Goal: Use online tool/utility: Utilize a website feature to perform a specific function

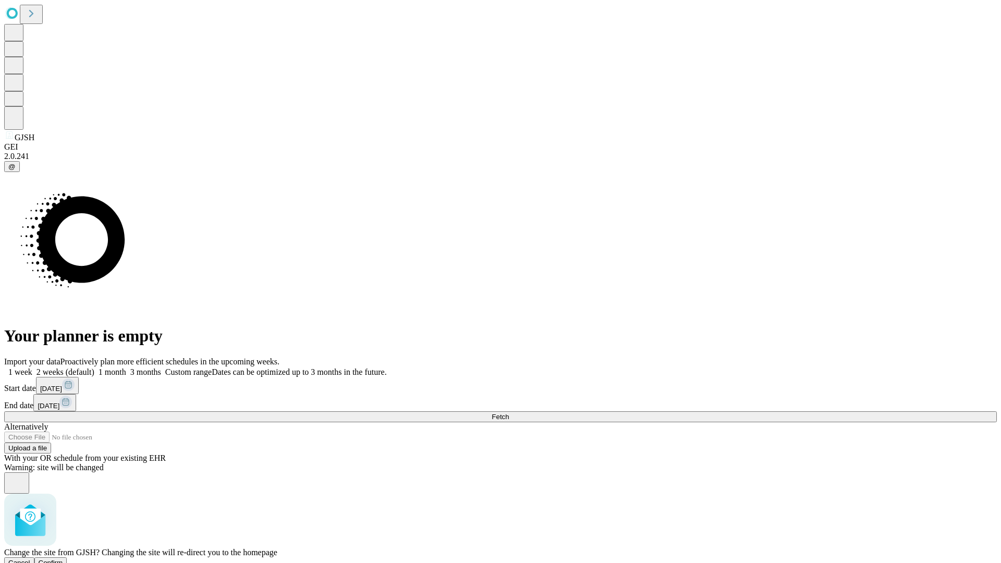
click at [63, 559] on span "Confirm" at bounding box center [51, 563] width 24 height 8
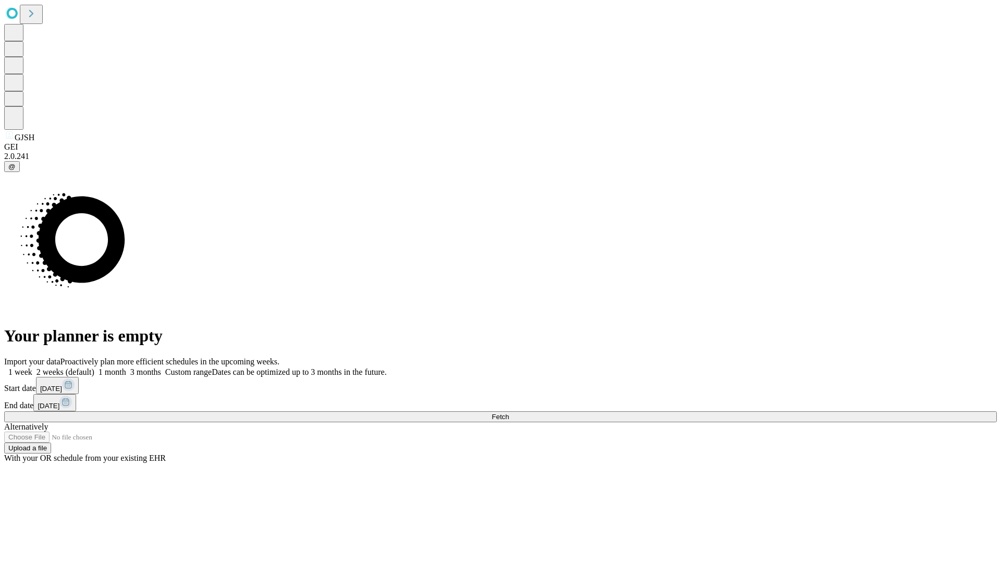
click at [94, 367] on label "2 weeks (default)" at bounding box center [63, 371] width 62 height 9
click at [509, 413] on span "Fetch" at bounding box center [500, 417] width 17 height 8
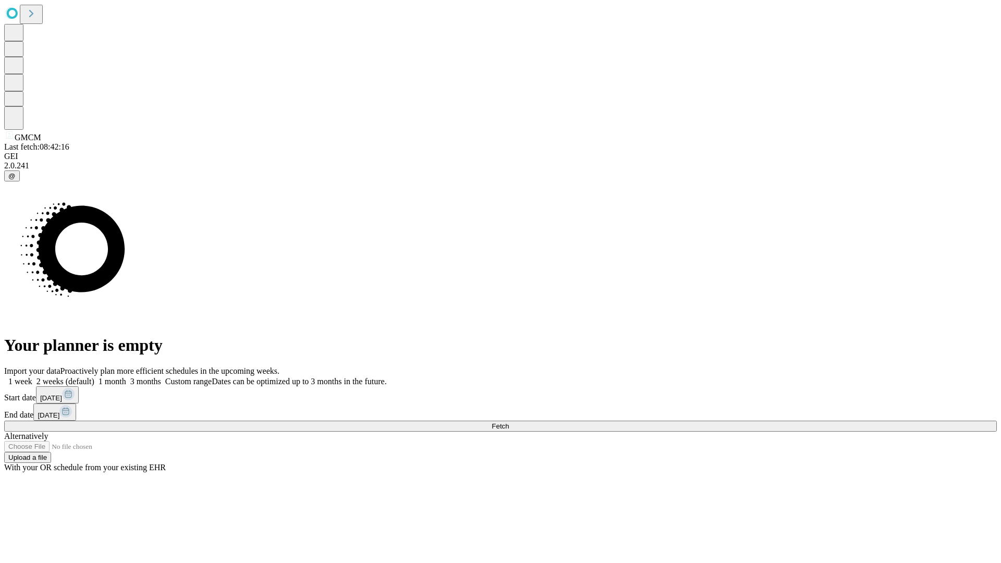
click at [94, 377] on label "2 weeks (default)" at bounding box center [63, 381] width 62 height 9
click at [509, 422] on span "Fetch" at bounding box center [500, 426] width 17 height 8
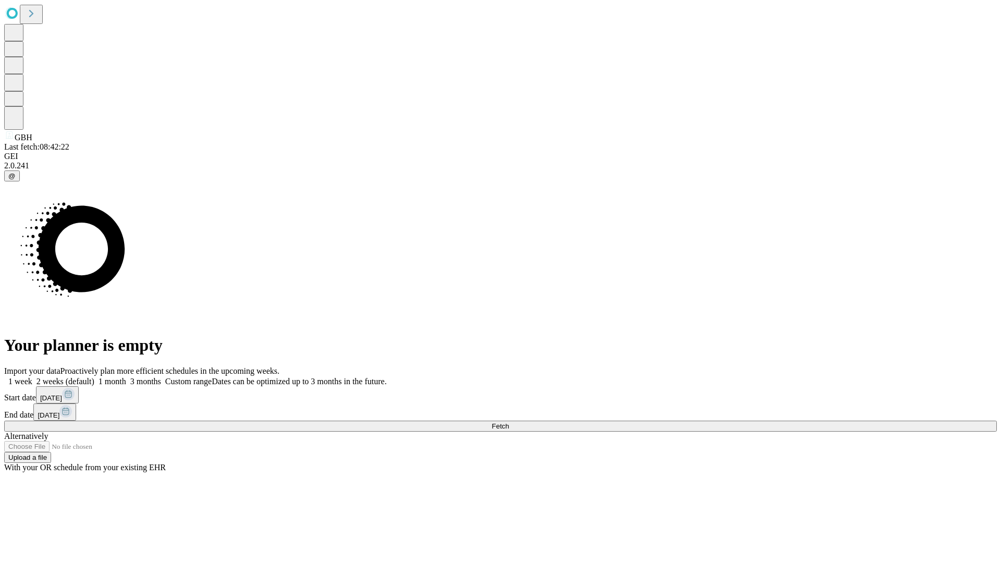
click at [94, 377] on label "2 weeks (default)" at bounding box center [63, 381] width 62 height 9
click at [509, 422] on span "Fetch" at bounding box center [500, 426] width 17 height 8
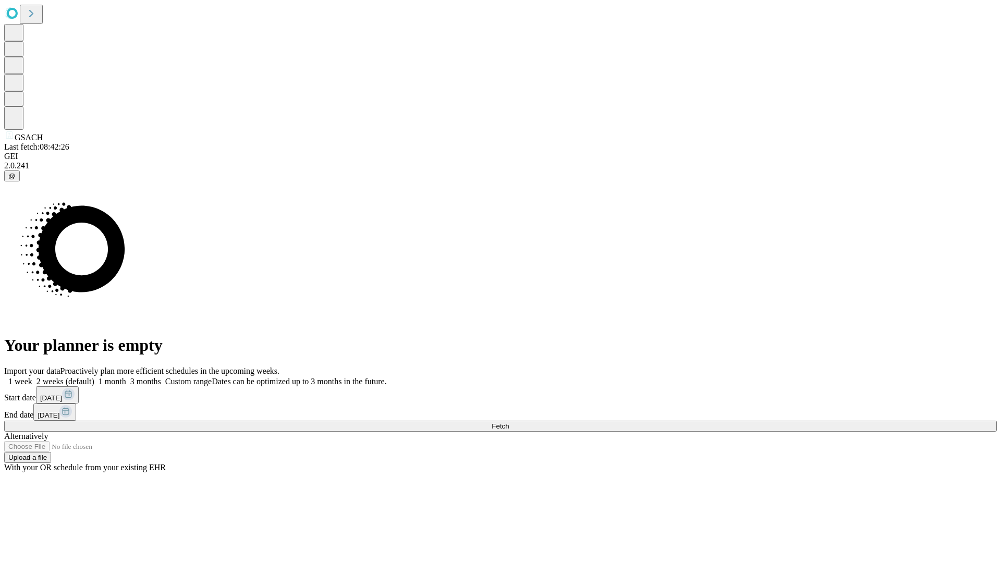
click at [509, 422] on span "Fetch" at bounding box center [500, 426] width 17 height 8
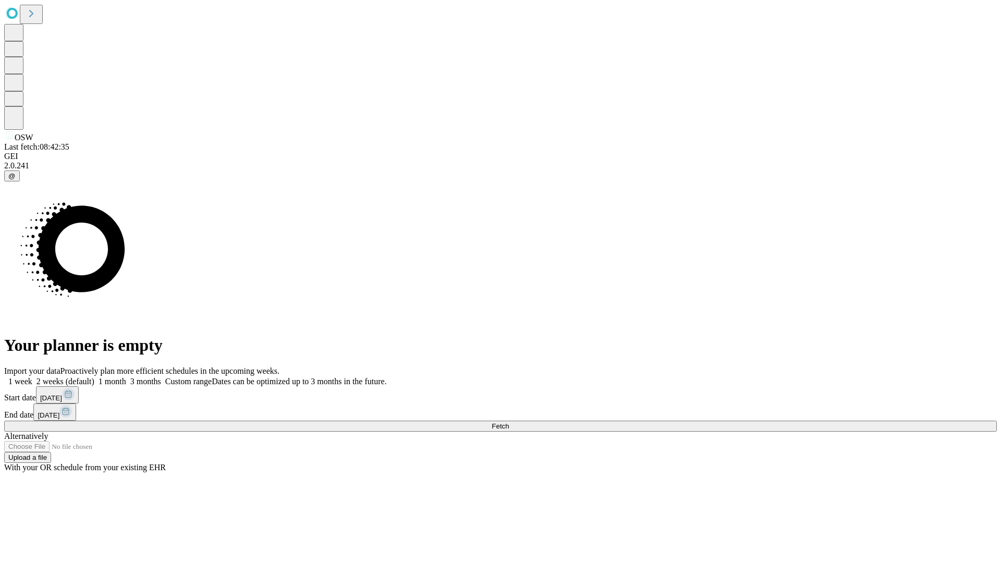
click at [94, 377] on label "2 weeks (default)" at bounding box center [63, 381] width 62 height 9
click at [509, 422] on span "Fetch" at bounding box center [500, 426] width 17 height 8
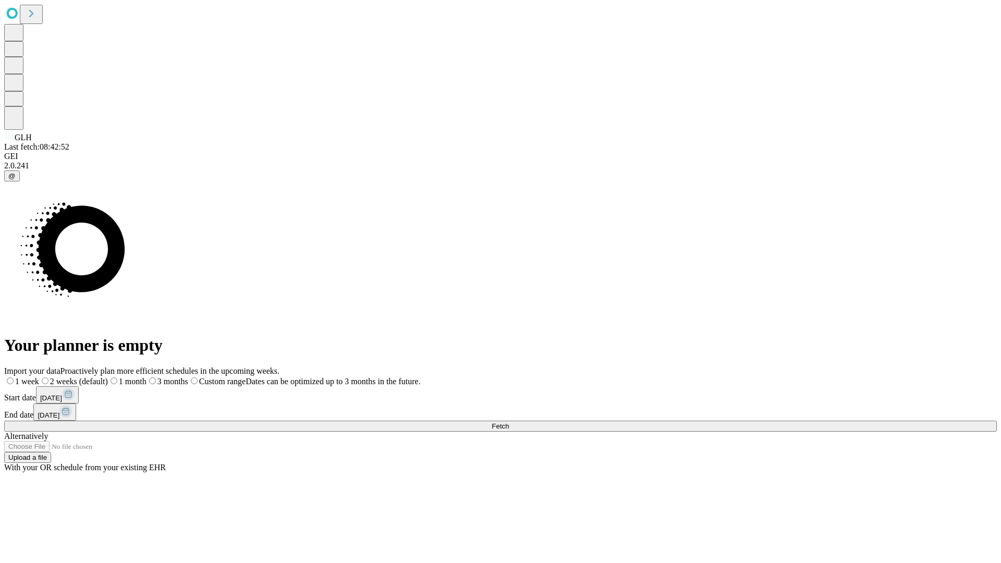
click at [108, 377] on label "2 weeks (default)" at bounding box center [73, 381] width 69 height 9
click at [509, 422] on span "Fetch" at bounding box center [500, 426] width 17 height 8
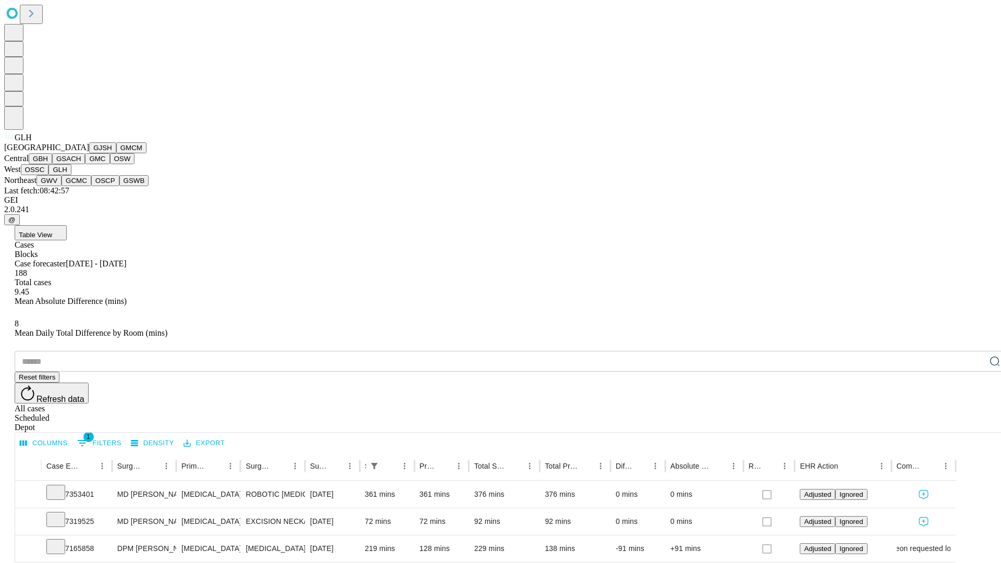
click at [62, 186] on button "GWV" at bounding box center [48, 180] width 25 height 11
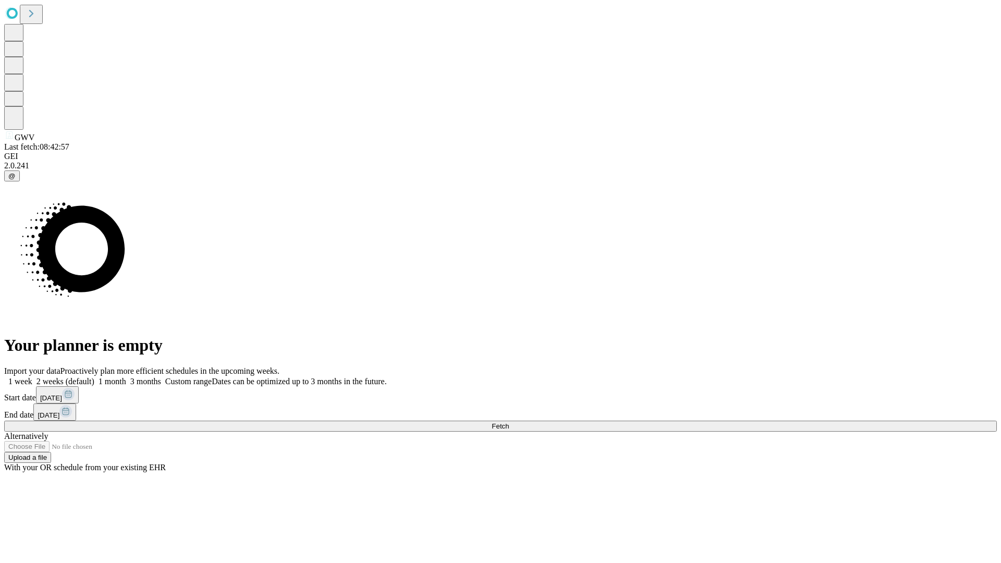
click at [94, 377] on label "2 weeks (default)" at bounding box center [63, 381] width 62 height 9
click at [509, 422] on span "Fetch" at bounding box center [500, 426] width 17 height 8
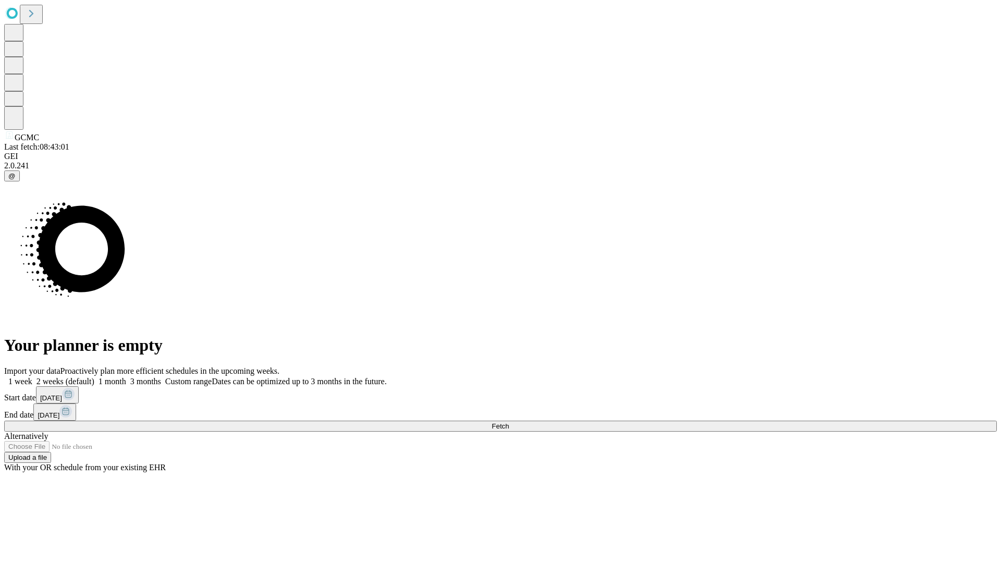
click at [94, 377] on label "2 weeks (default)" at bounding box center [63, 381] width 62 height 9
click at [509, 422] on span "Fetch" at bounding box center [500, 426] width 17 height 8
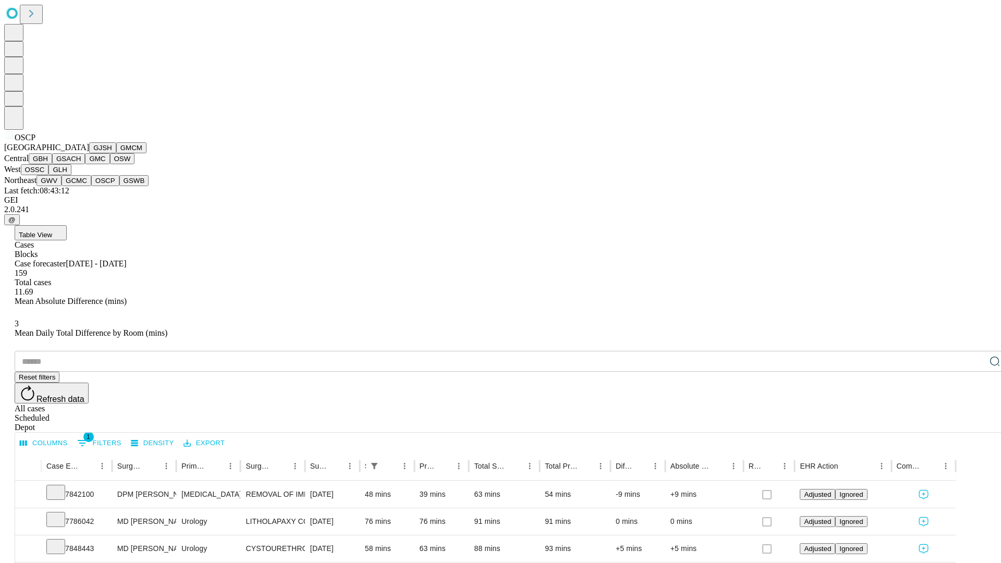
click at [119, 186] on button "GSWB" at bounding box center [134, 180] width 30 height 11
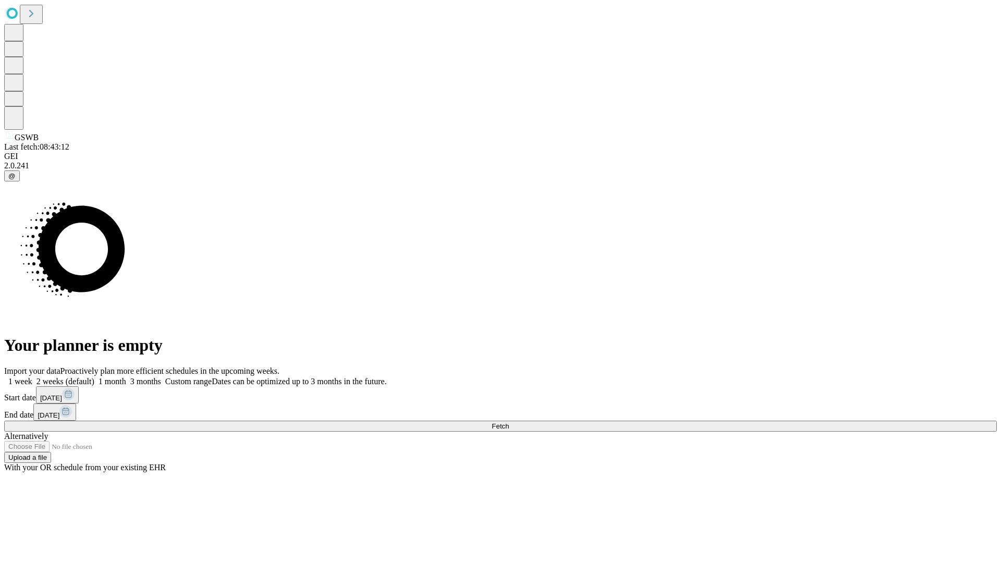
click at [94, 377] on label "2 weeks (default)" at bounding box center [63, 381] width 62 height 9
click at [509, 422] on span "Fetch" at bounding box center [500, 426] width 17 height 8
